Goal: Transaction & Acquisition: Purchase product/service

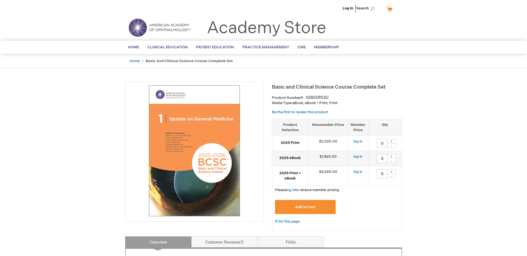
scroll to position [28, 0]
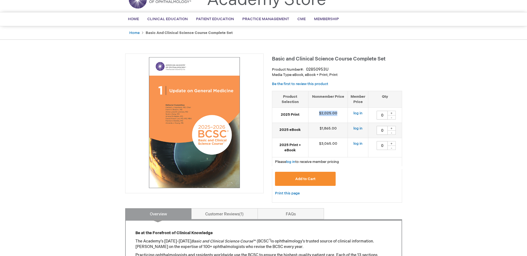
drag, startPoint x: 320, startPoint y: 114, endPoint x: 337, endPoint y: 112, distance: 17.8
click at [337, 112] on td "$2,025.00" at bounding box center [328, 115] width 40 height 15
click at [326, 127] on td "$1,865.00" at bounding box center [328, 130] width 40 height 15
drag, startPoint x: 324, startPoint y: 127, endPoint x: 339, endPoint y: 127, distance: 15.2
click at [339, 127] on td "$1,865.00" at bounding box center [328, 130] width 40 height 15
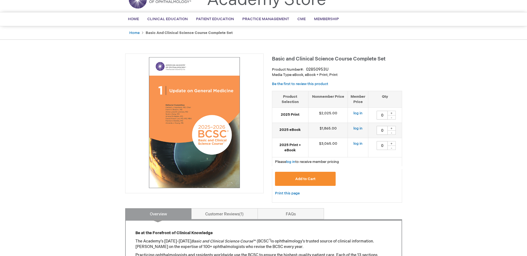
click at [328, 146] on td "$3,065.00" at bounding box center [328, 147] width 40 height 19
drag, startPoint x: 319, startPoint y: 142, endPoint x: 339, endPoint y: 144, distance: 20.3
click at [339, 144] on td "$3,065.00" at bounding box center [328, 147] width 40 height 19
click at [337, 146] on td "$3,065.00" at bounding box center [328, 147] width 40 height 19
drag, startPoint x: 324, startPoint y: 144, endPoint x: 337, endPoint y: 142, distance: 13.1
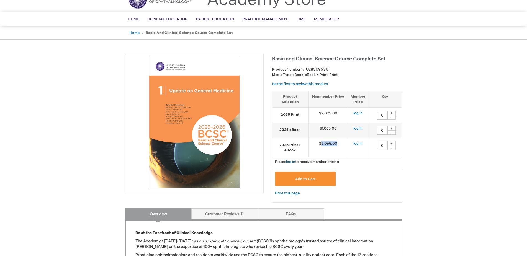
click at [337, 142] on td "$3,065.00" at bounding box center [328, 147] width 40 height 19
drag, startPoint x: 321, startPoint y: 113, endPoint x: 336, endPoint y: 113, distance: 15.8
click at [336, 113] on td "$2,025.00" at bounding box center [328, 115] width 40 height 15
click at [327, 128] on td "$1,865.00" at bounding box center [328, 130] width 40 height 15
drag, startPoint x: 340, startPoint y: 144, endPoint x: 320, endPoint y: 146, distance: 20.0
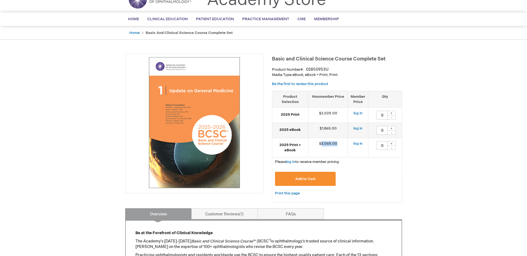
click at [320, 146] on td "$3,065.00" at bounding box center [328, 147] width 40 height 19
click at [329, 148] on td "$3,065.00" at bounding box center [328, 147] width 40 height 19
click at [323, 144] on td "$3,065.00" at bounding box center [328, 147] width 40 height 19
drag, startPoint x: 319, startPoint y: 144, endPoint x: 337, endPoint y: 146, distance: 18.7
click at [337, 146] on td "$3,065.00" at bounding box center [328, 147] width 40 height 19
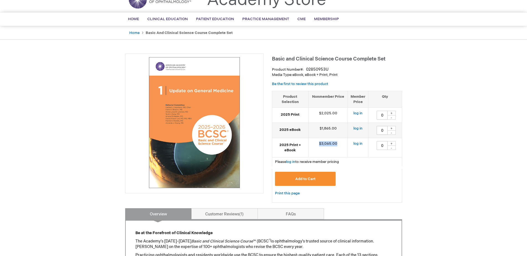
click at [336, 146] on td "$3,065.00" at bounding box center [328, 147] width 40 height 19
click at [335, 146] on td "$3,065.00" at bounding box center [328, 147] width 40 height 19
click at [337, 146] on td "$3,065.00" at bounding box center [328, 147] width 40 height 19
drag, startPoint x: 324, startPoint y: 143, endPoint x: 319, endPoint y: 145, distance: 5.4
click at [319, 145] on td "$3,065.00" at bounding box center [328, 147] width 40 height 19
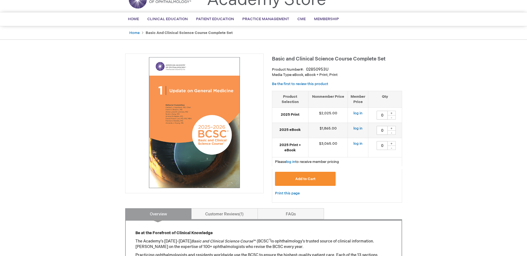
click at [319, 145] on td "$3,065.00" at bounding box center [328, 147] width 40 height 19
click at [321, 143] on td "$3,065.00" at bounding box center [328, 147] width 40 height 19
click at [331, 148] on td "$3,065.00" at bounding box center [328, 147] width 40 height 19
click at [293, 118] on td "2025 Print" at bounding box center [290, 115] width 36 height 15
click at [296, 131] on strong "2025 eBook" at bounding box center [290, 130] width 30 height 5
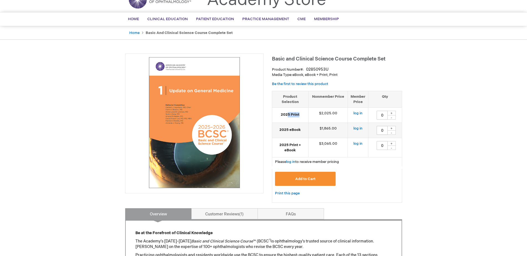
drag, startPoint x: 287, startPoint y: 116, endPoint x: 298, endPoint y: 116, distance: 11.6
click at [298, 116] on strong "2025 Print" at bounding box center [290, 114] width 30 height 5
drag, startPoint x: 296, startPoint y: 150, endPoint x: 284, endPoint y: 151, distance: 11.9
click at [284, 151] on strong "2025 Print + eBook" at bounding box center [290, 148] width 30 height 10
click at [330, 152] on td "$3,065.00" at bounding box center [328, 147] width 40 height 19
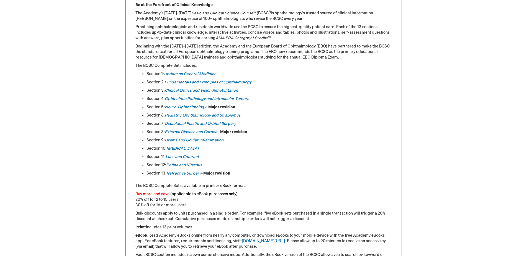
scroll to position [254, 0]
